Goal: Task Accomplishment & Management: Complete application form

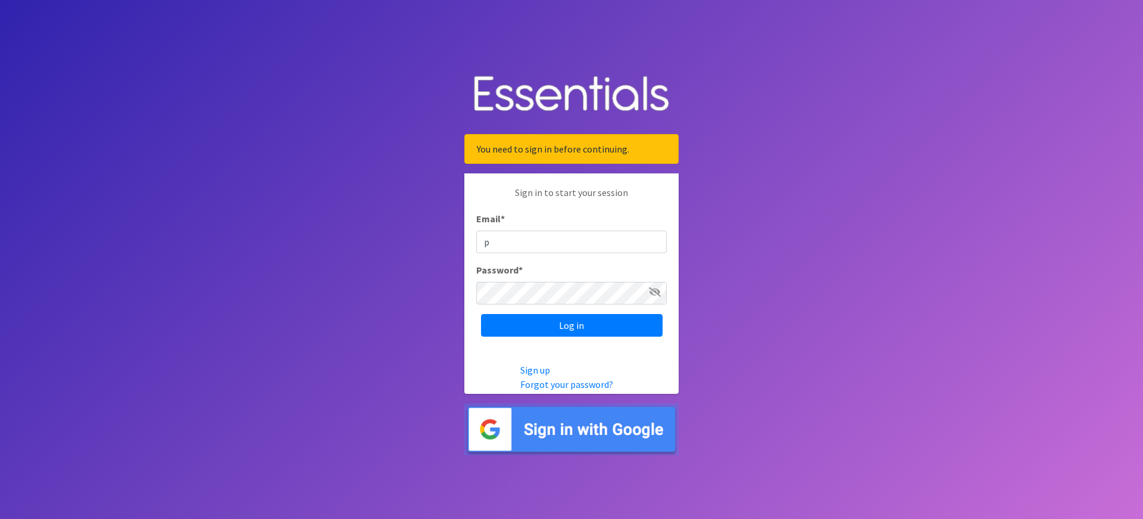
type input "pmcdill@gcsd.k12.sc.us"
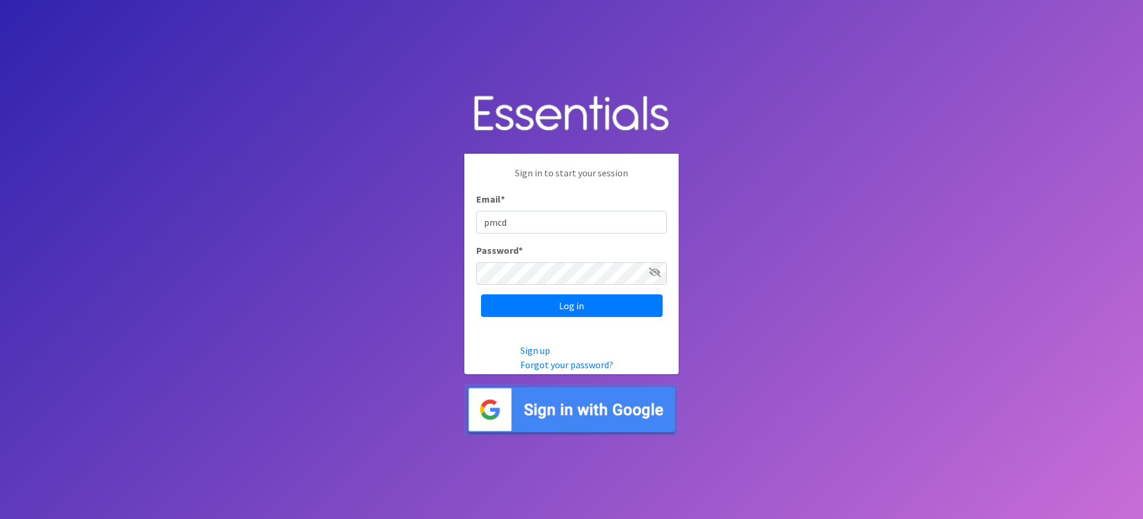
type input "pmcdill@gcsd.k12.sc.us"
click at [481, 294] on input "Log in" at bounding box center [572, 305] width 182 height 23
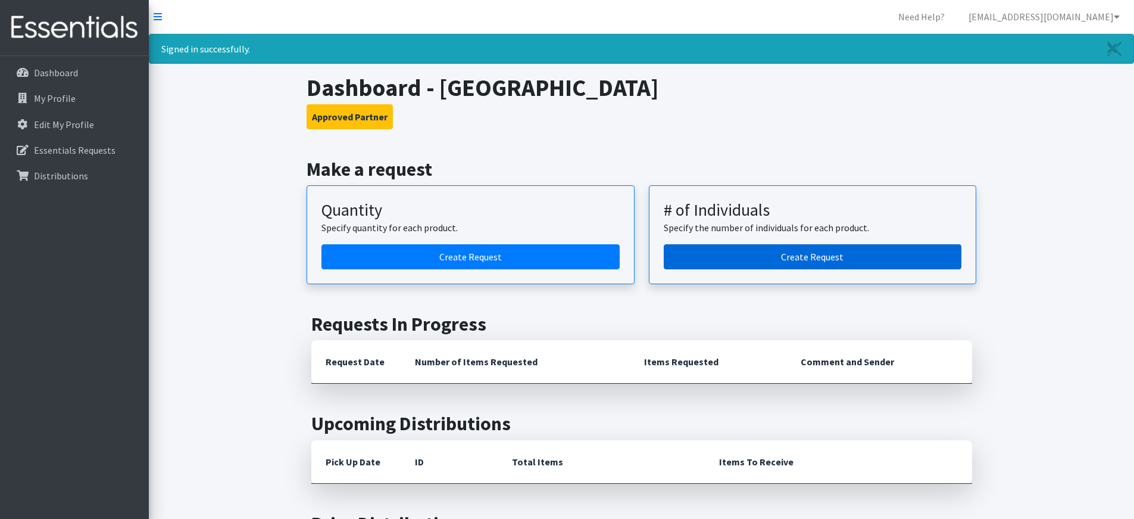
click at [775, 259] on link "Create Request" at bounding box center [813, 256] width 298 height 25
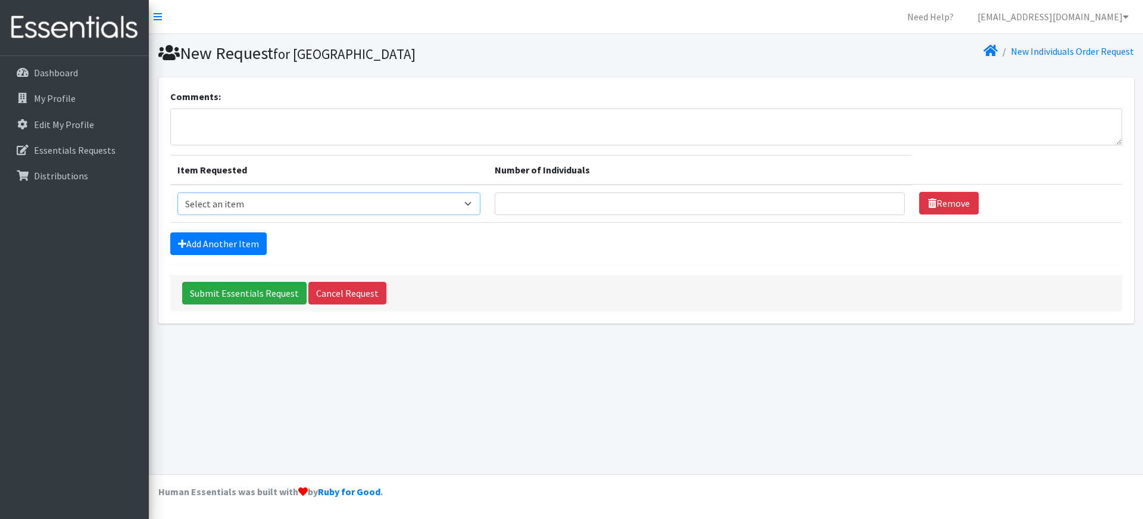
click at [477, 208] on select "Select an item Adult Period Pack Student Period Pack" at bounding box center [329, 203] width 304 height 23
select select "7757"
click at [177, 192] on select "Select an item Adult Period Pack Student Period Pack" at bounding box center [329, 203] width 304 height 23
click at [542, 205] on input "Number of Individuals" at bounding box center [700, 203] width 410 height 23
type input "179"
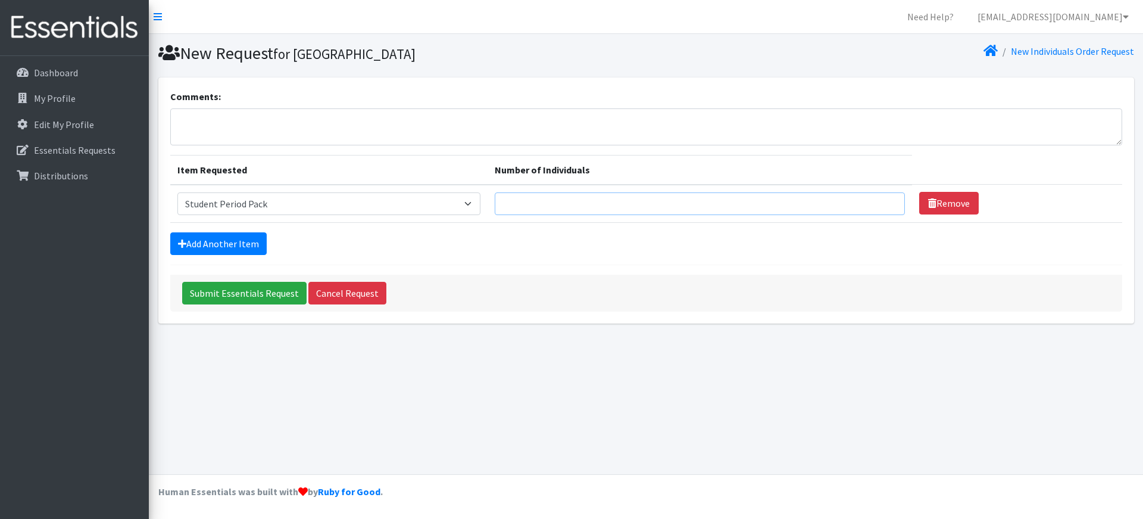
type input "179"
click at [207, 123] on textarea "Comments:" at bounding box center [646, 126] width 952 height 37
click at [213, 244] on link "Add Another Item" at bounding box center [218, 243] width 96 height 23
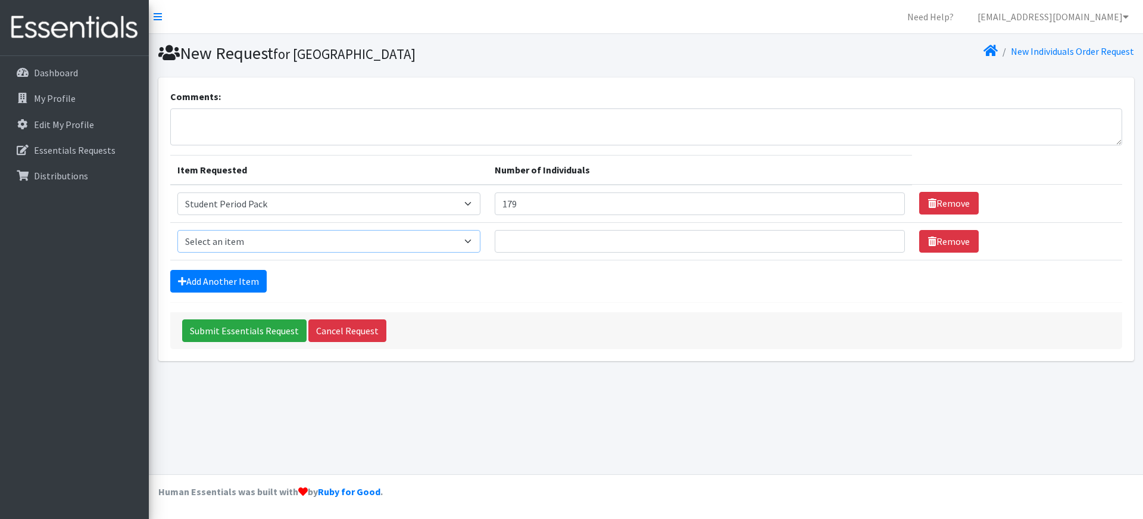
click at [478, 241] on select "Select an item Adult Period Pack Student Period Pack" at bounding box center [329, 241] width 304 height 23
select select "7756"
click at [177, 230] on select "Select an item Adult Period Pack Student Period Pack" at bounding box center [329, 241] width 304 height 23
click at [530, 242] on input "Number of Individuals" at bounding box center [700, 241] width 410 height 23
type input "30"
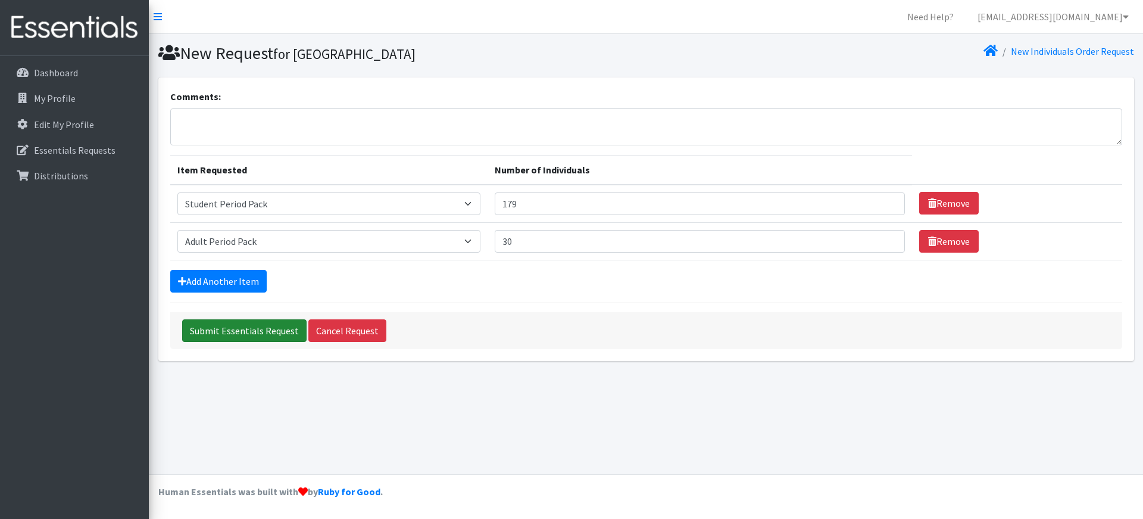
click at [233, 331] on input "Submit Essentials Request" at bounding box center [244, 330] width 124 height 23
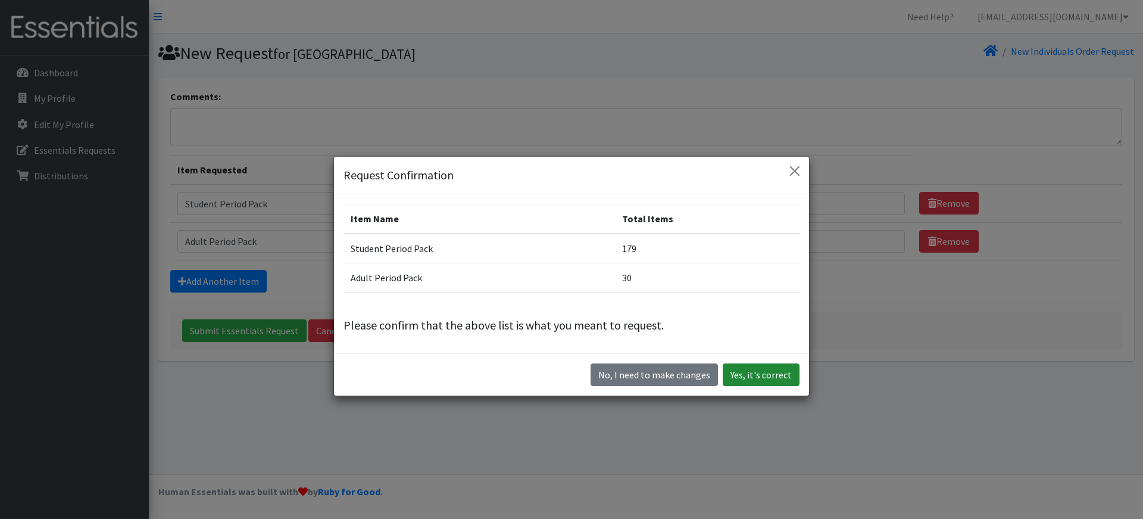
click at [762, 375] on button "Yes, it's correct" at bounding box center [761, 374] width 77 height 23
